Goal: Information Seeking & Learning: Learn about a topic

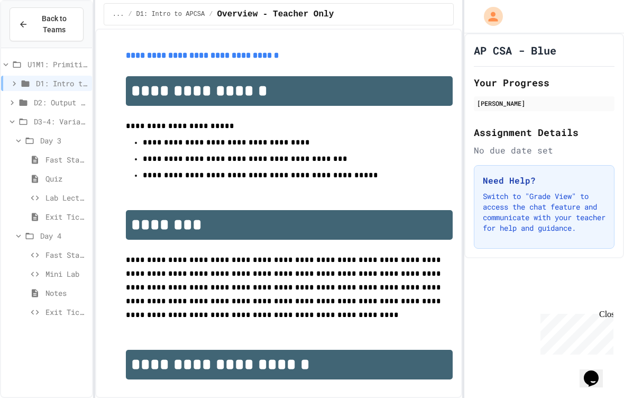
click at [504, 19] on button "My Account" at bounding box center [493, 16] width 24 height 24
click at [541, 397] on div at bounding box center [312, 398] width 624 height 0
click at [43, 116] on span "D3-4: Variables and Input" at bounding box center [61, 121] width 54 height 11
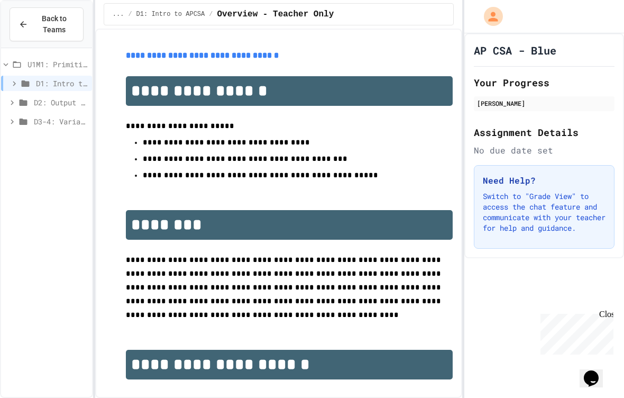
click at [30, 105] on div "D2: Output and Compiling Code" at bounding box center [46, 102] width 91 height 15
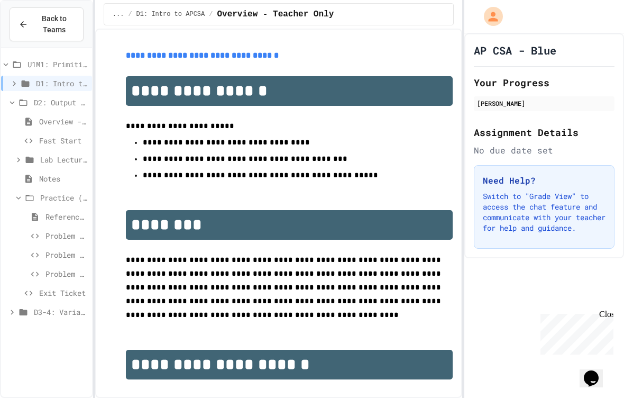
click at [14, 101] on icon at bounding box center [12, 103] width 10 height 10
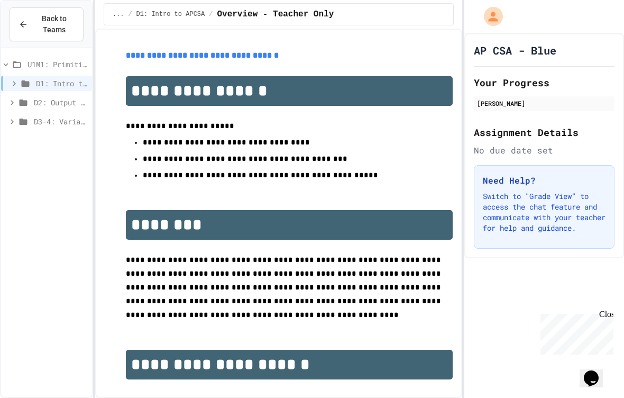
click at [25, 125] on icon at bounding box center [23, 122] width 13 height 10
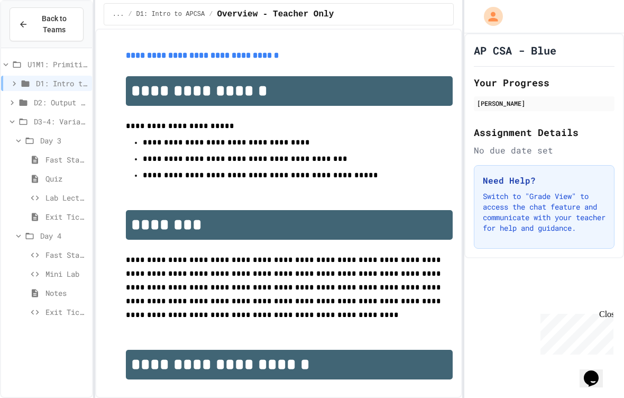
click at [49, 193] on span "Lab Lecture" at bounding box center [66, 197] width 42 height 11
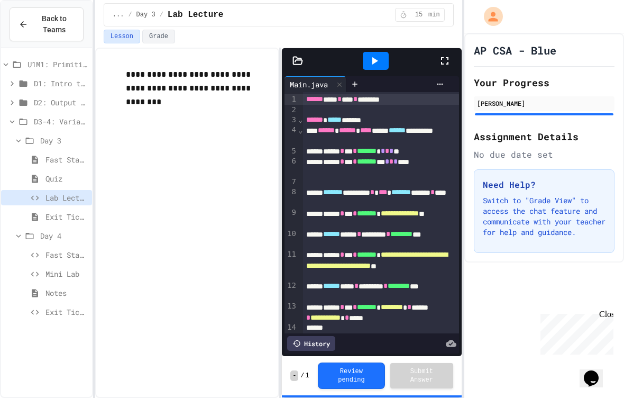
click at [44, 173] on div "Quiz" at bounding box center [46, 178] width 91 height 15
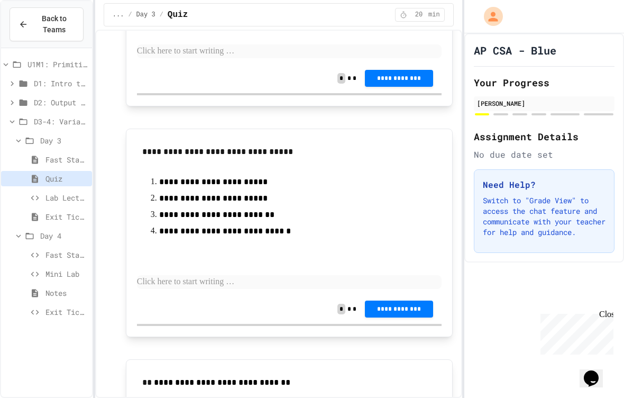
scroll to position [502, 0]
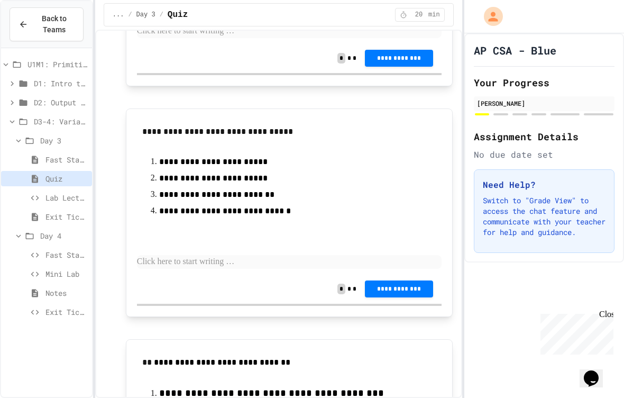
drag, startPoint x: 44, startPoint y: 173, endPoint x: -1, endPoint y: -1, distance: 179.5
click at [0, 0] on html "**********" at bounding box center [312, 199] width 624 height 398
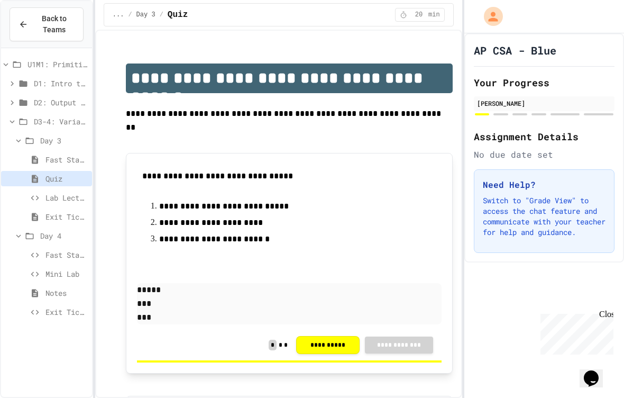
click at [501, 15] on div "My Account" at bounding box center [493, 16] width 19 height 19
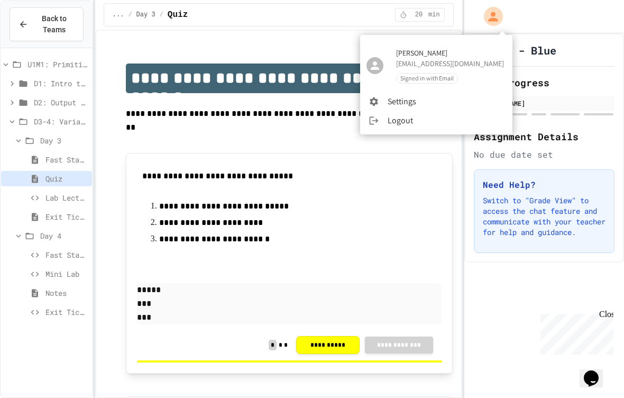
click at [557, 26] on div at bounding box center [312, 199] width 624 height 398
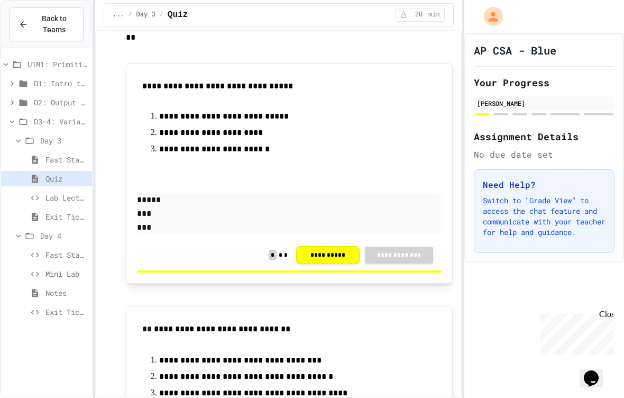
scroll to position [55, 0]
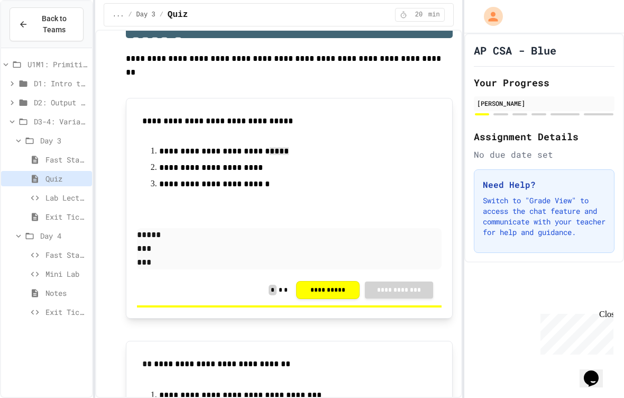
click at [263, 163] on span "**********" at bounding box center [211, 167] width 104 height 8
